Goal: Navigation & Orientation: Find specific page/section

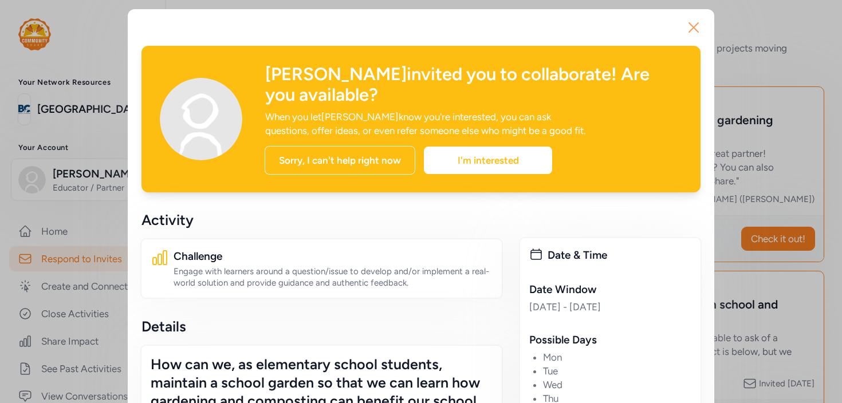
click at [694, 28] on icon "button" at bounding box center [694, 27] width 18 height 18
